Goal: Task Accomplishment & Management: Complete application form

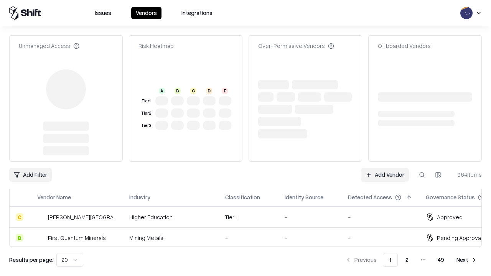
click at [385, 168] on link "Add Vendor" at bounding box center [385, 175] width 48 height 14
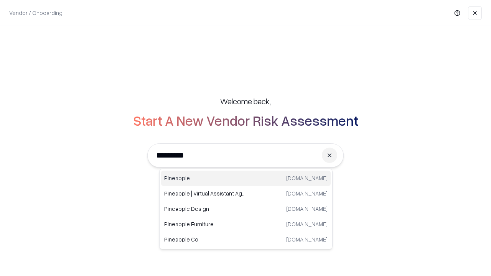
click at [246, 178] on div "Pineapple [DOMAIN_NAME]" at bounding box center [246, 178] width 170 height 15
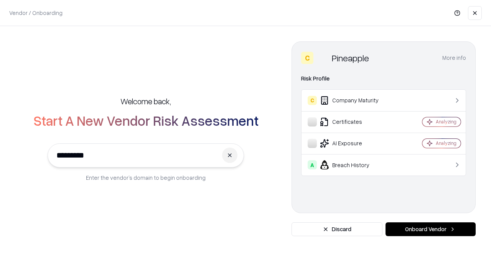
type input "*********"
click at [430, 229] on button "Onboard Vendor" at bounding box center [430, 229] width 90 height 14
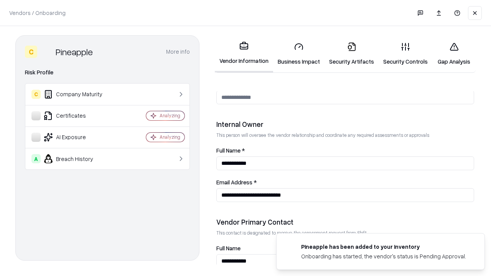
scroll to position [397, 0]
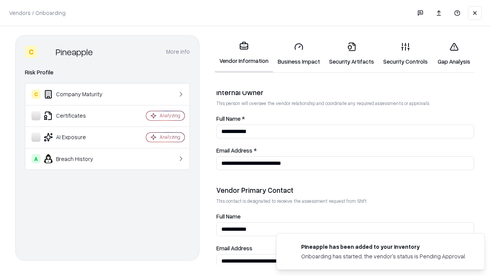
click at [299, 54] on link "Business Impact" at bounding box center [298, 54] width 51 height 36
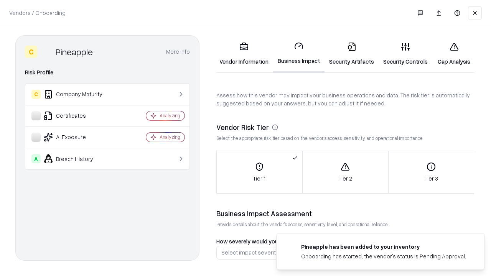
click at [454, 54] on link "Gap Analysis" at bounding box center [453, 54] width 43 height 36
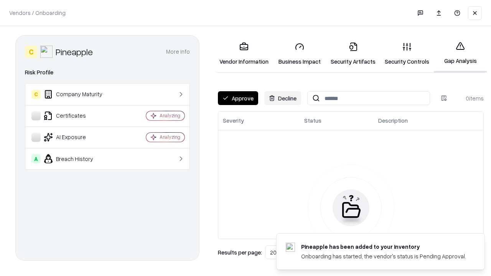
click at [238, 98] on button "Approve" at bounding box center [238, 98] width 40 height 14
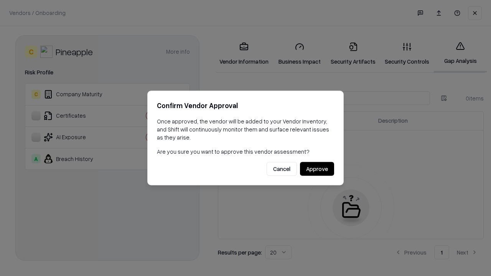
click at [317, 169] on button "Approve" at bounding box center [317, 169] width 34 height 14
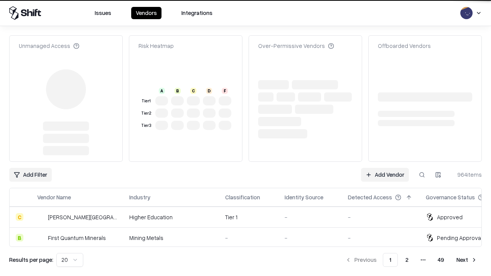
type input "*********"
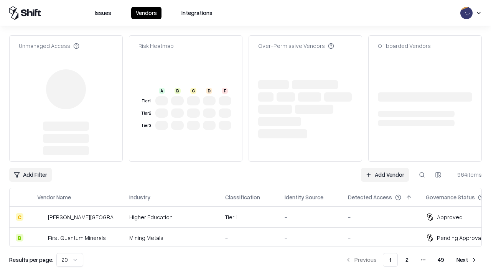
click at [385, 168] on link "Add Vendor" at bounding box center [385, 175] width 48 height 14
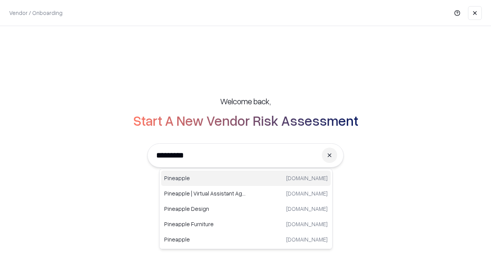
click at [246, 178] on div "Pineapple [DOMAIN_NAME]" at bounding box center [246, 178] width 170 height 15
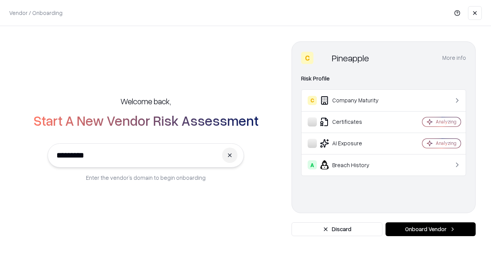
type input "*********"
click at [430, 229] on button "Onboard Vendor" at bounding box center [430, 229] width 90 height 14
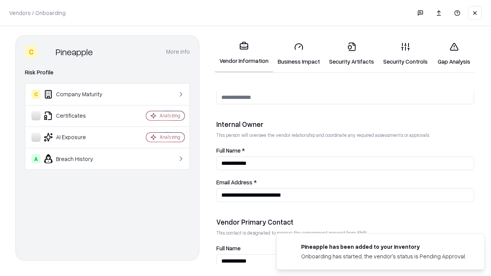
scroll to position [397, 0]
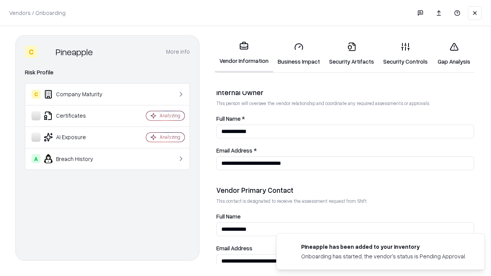
click at [454, 54] on link "Gap Analysis" at bounding box center [453, 54] width 43 height 36
